Goal: Task Accomplishment & Management: Use online tool/utility

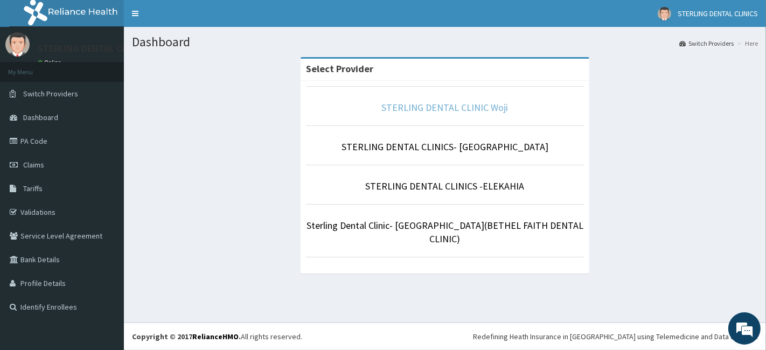
click at [474, 105] on link "STERLING DENTAL CLINIC Woji" at bounding box center [445, 107] width 127 height 12
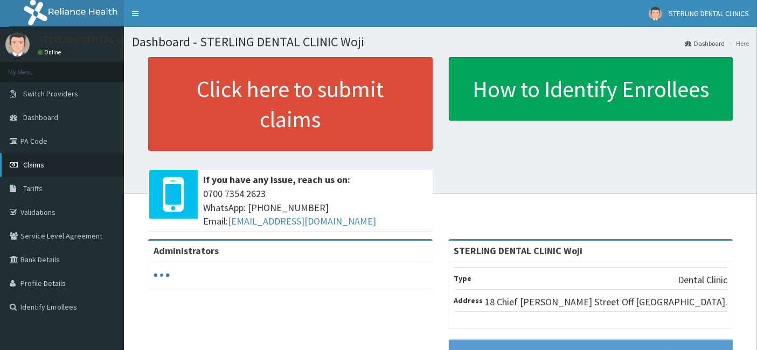
click at [29, 164] on span "Claims" at bounding box center [33, 165] width 21 height 10
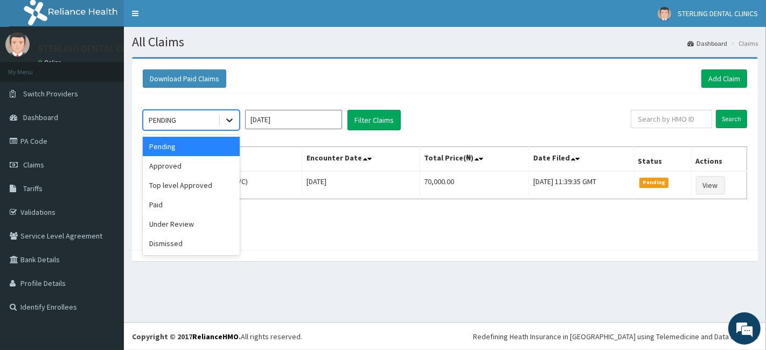
click at [223, 117] on div at bounding box center [229, 119] width 19 height 19
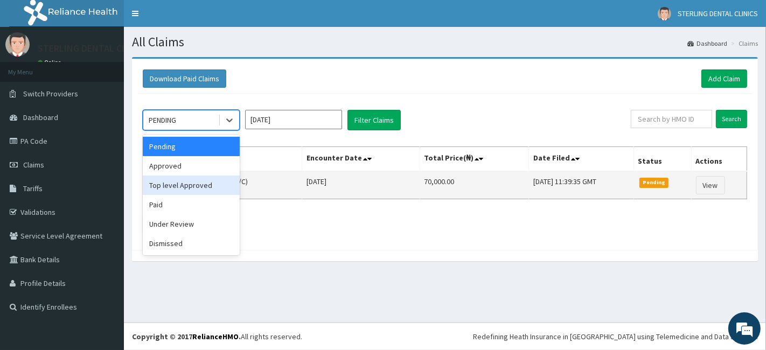
click at [203, 184] on div "Top level Approved" at bounding box center [191, 185] width 97 height 19
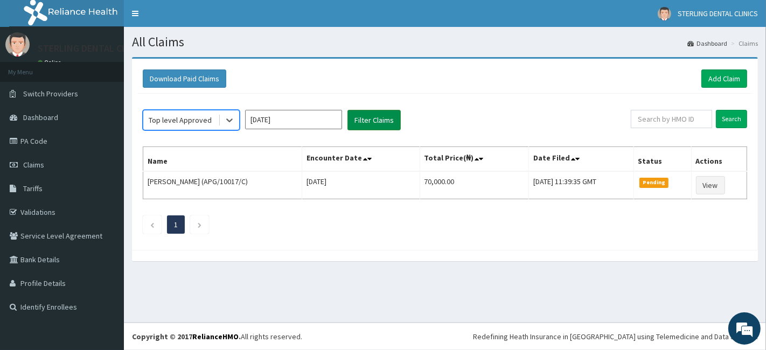
click at [365, 122] on button "Filter Claims" at bounding box center [374, 120] width 53 height 20
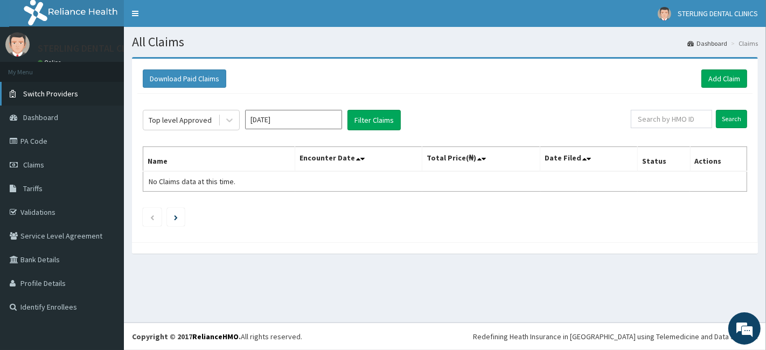
click at [57, 95] on span "Switch Providers" at bounding box center [50, 94] width 55 height 10
